Goal: Information Seeking & Learning: Understand process/instructions

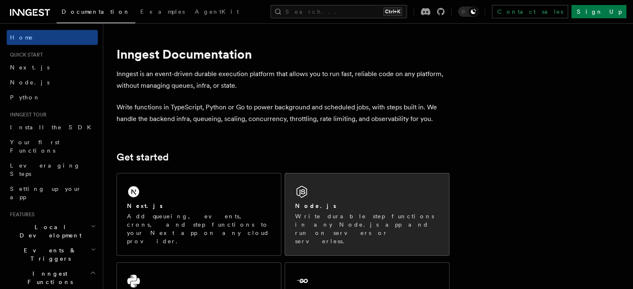
drag, startPoint x: 0, startPoint y: 0, endPoint x: 384, endPoint y: 211, distance: 438.2
click at [384, 211] on div "Node.js Write durable step functions in any Node.js app and run on servers or s…" at bounding box center [367, 224] width 144 height 44
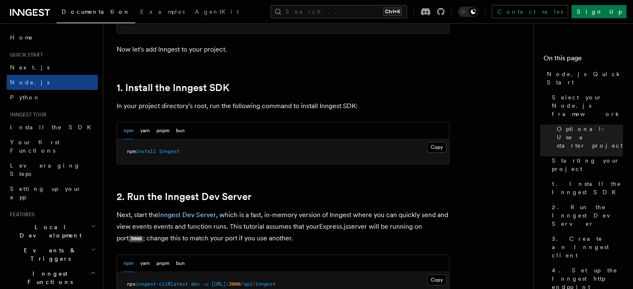
scroll to position [472, 0]
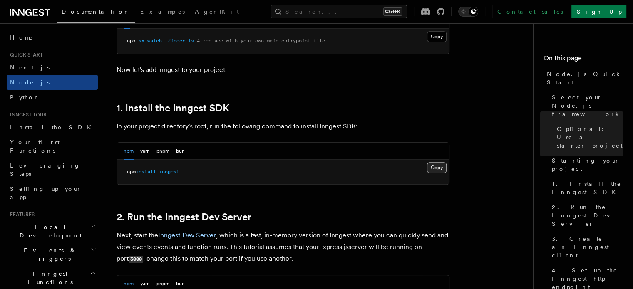
click at [433, 168] on button "Copy Copied" at bounding box center [437, 167] width 20 height 11
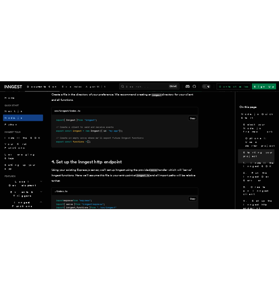
scroll to position [1142, 0]
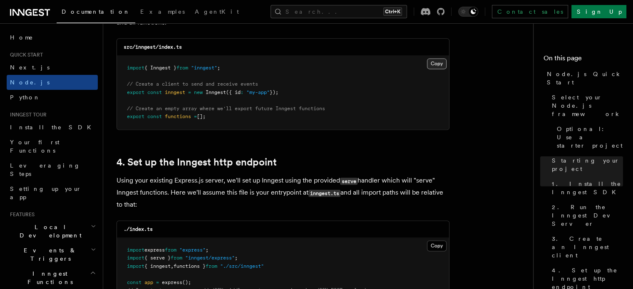
click at [439, 62] on button "Copy Copied" at bounding box center [437, 63] width 20 height 11
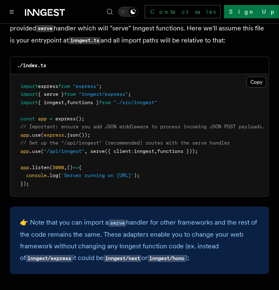
scroll to position [1309, 0]
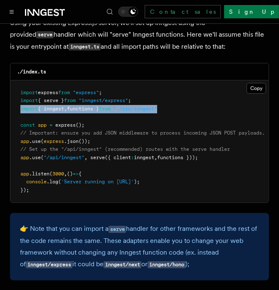
drag, startPoint x: 173, startPoint y: 98, endPoint x: 15, endPoint y: 101, distance: 157.9
click at [15, 101] on pre "import express from "express" ; import { serve } from "inngest/express" ; impor…" at bounding box center [139, 141] width 259 height 122
copy span "import { inngest , functions } from "./src/inngest""
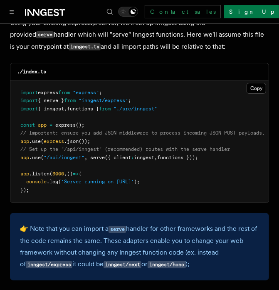
click at [147, 112] on pre "import express from "express" ; import { serve } from "inngest/express" ; impor…" at bounding box center [139, 141] width 259 height 122
drag, startPoint x: 94, startPoint y: 147, endPoint x: 103, endPoint y: 147, distance: 9.6
click at [103, 154] on span "serve" at bounding box center [97, 157] width 15 height 6
drag, startPoint x: 89, startPoint y: 148, endPoint x: 208, endPoint y: 146, distance: 118.7
click at [198, 154] on span "app .use ( "/api/inngest" , serve ({ client : inngest , functions }));" at bounding box center [109, 157] width 178 height 6
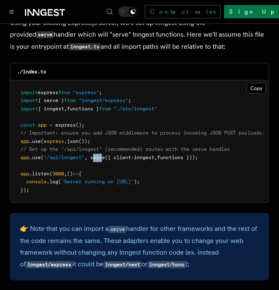
copy span "serve ({ client : inngest , functions }));"
